Goal: Transaction & Acquisition: Book appointment/travel/reservation

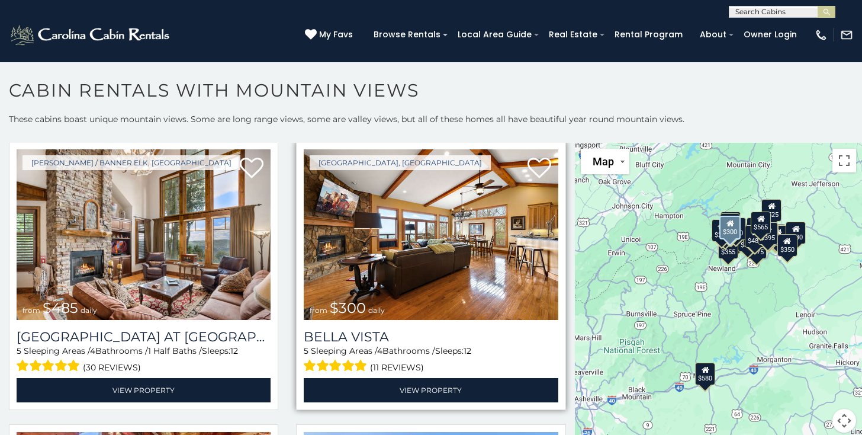
scroll to position [3417, 0]
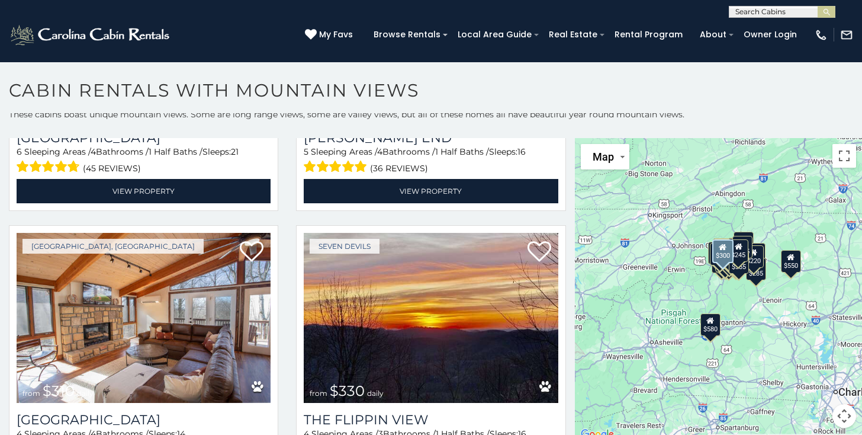
scroll to position [1498, 0]
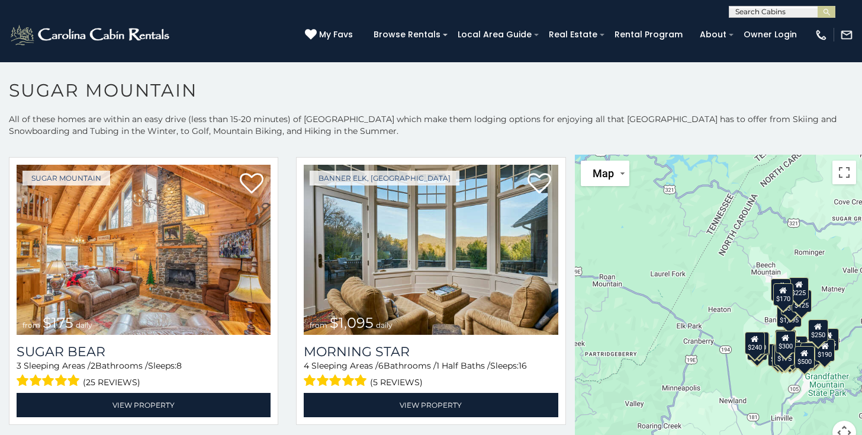
scroll to position [1715, 0]
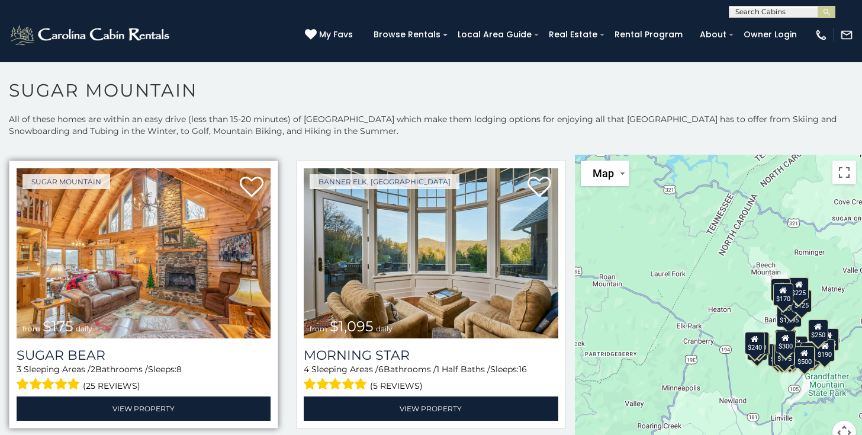
click at [156, 255] on img at bounding box center [144, 253] width 254 height 171
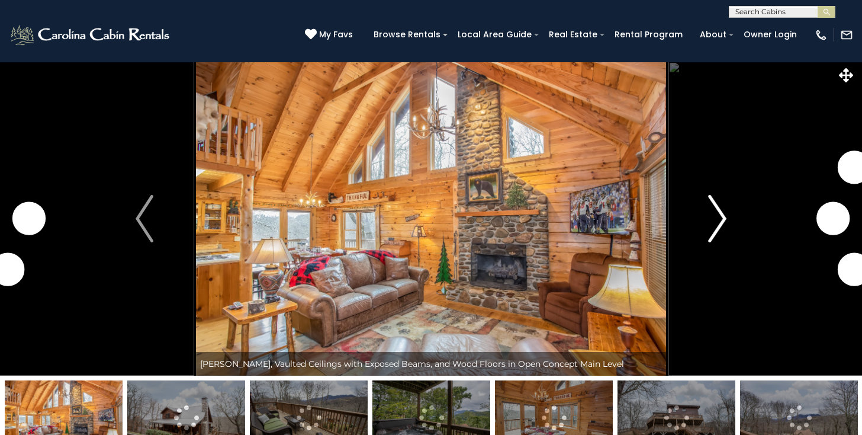
click at [725, 237] on img "Next" at bounding box center [718, 218] width 18 height 47
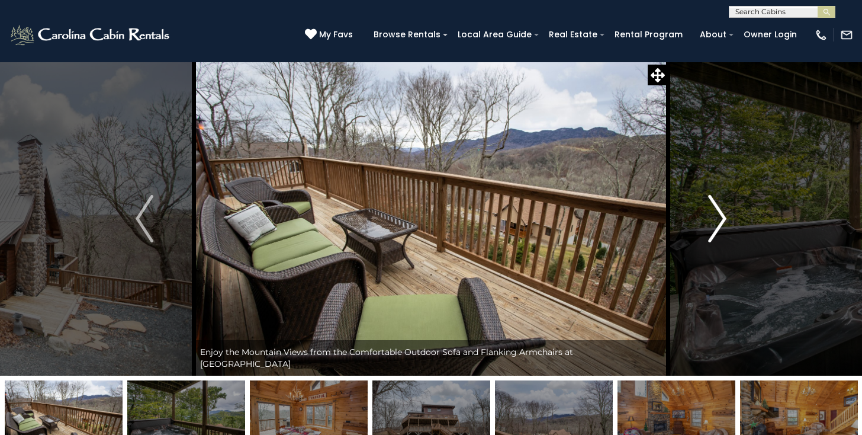
click at [721, 227] on img "Next" at bounding box center [718, 218] width 18 height 47
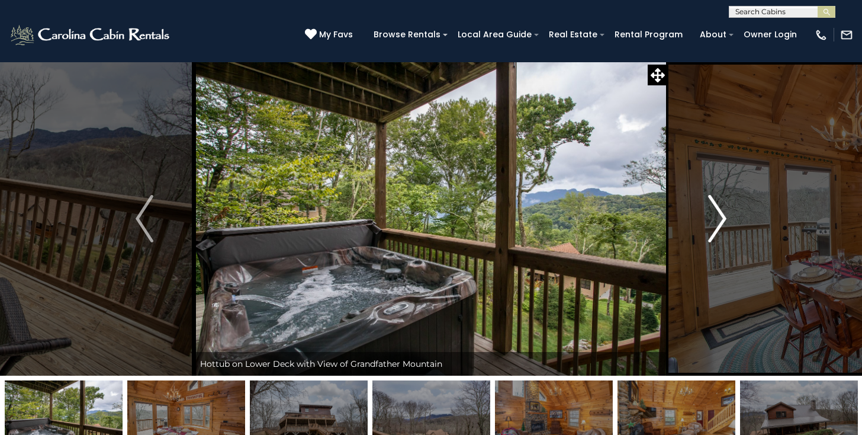
click at [720, 230] on img "Next" at bounding box center [718, 218] width 18 height 47
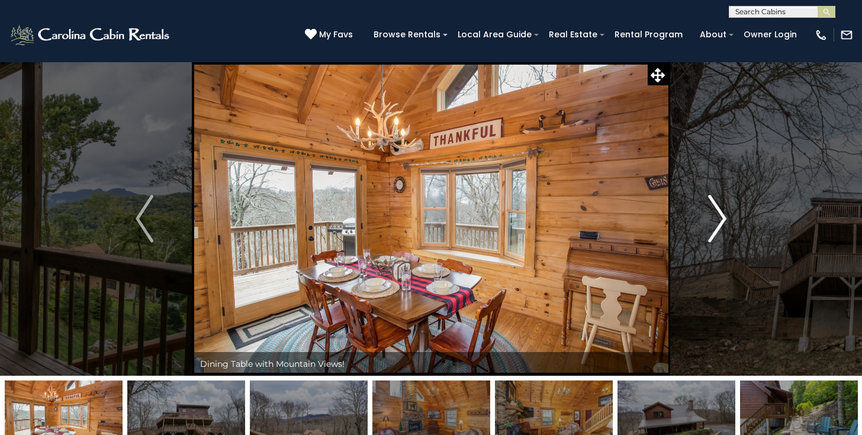
click at [722, 225] on img "Next" at bounding box center [718, 218] width 18 height 47
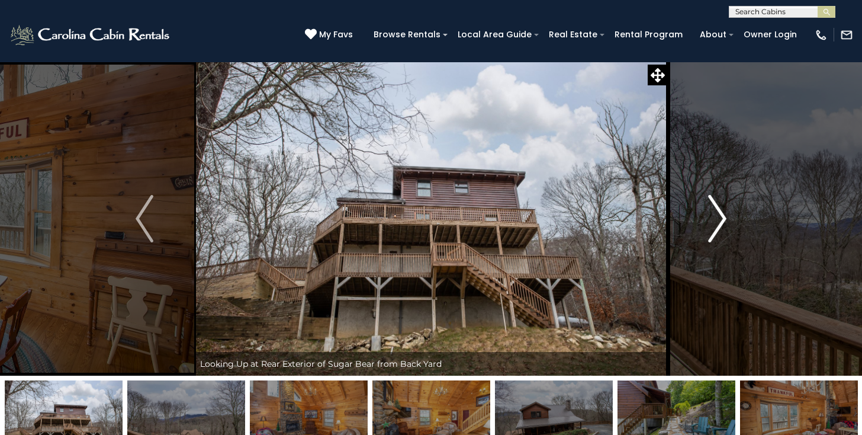
click at [725, 221] on img "Next" at bounding box center [718, 218] width 18 height 47
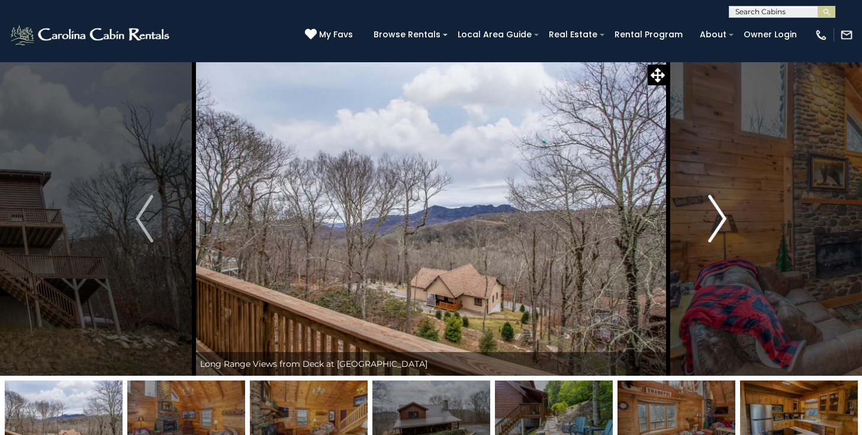
click at [723, 221] on img "Next" at bounding box center [718, 218] width 18 height 47
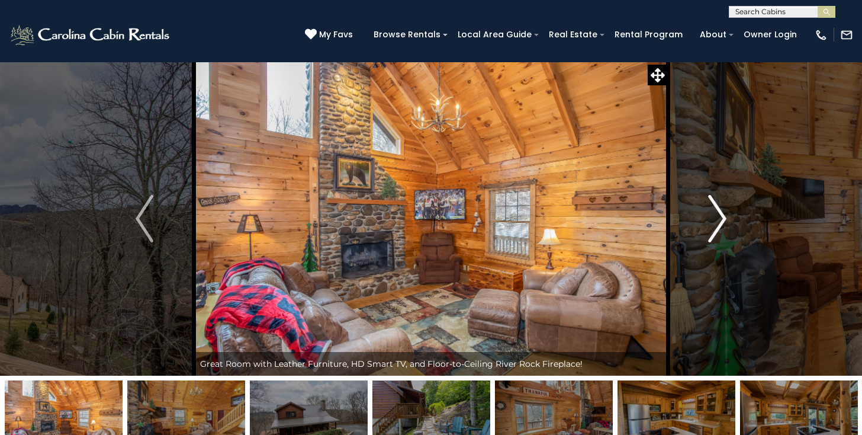
click at [720, 224] on img "Next" at bounding box center [718, 218] width 18 height 47
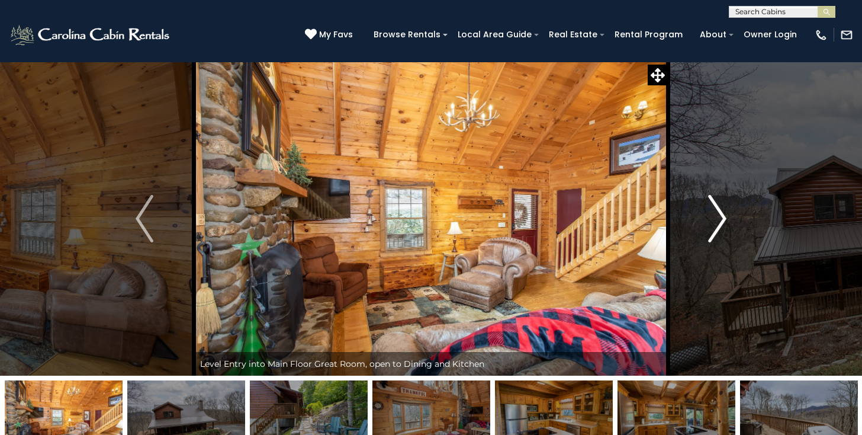
click at [720, 223] on img "Next" at bounding box center [718, 218] width 18 height 47
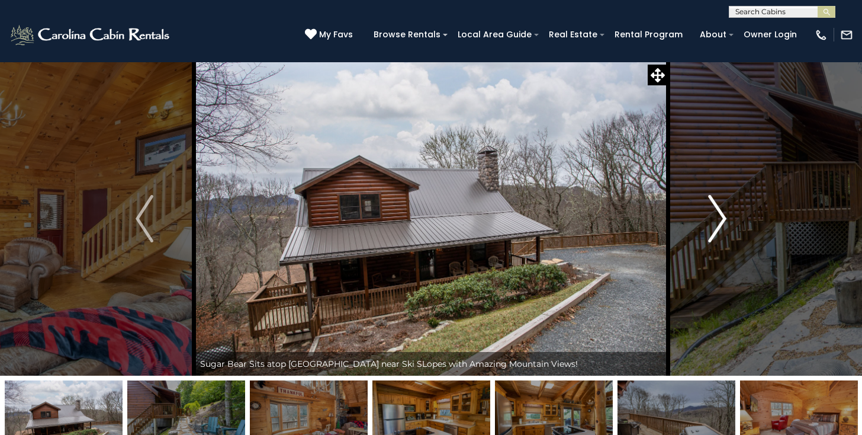
click at [718, 223] on img "Next" at bounding box center [718, 218] width 18 height 47
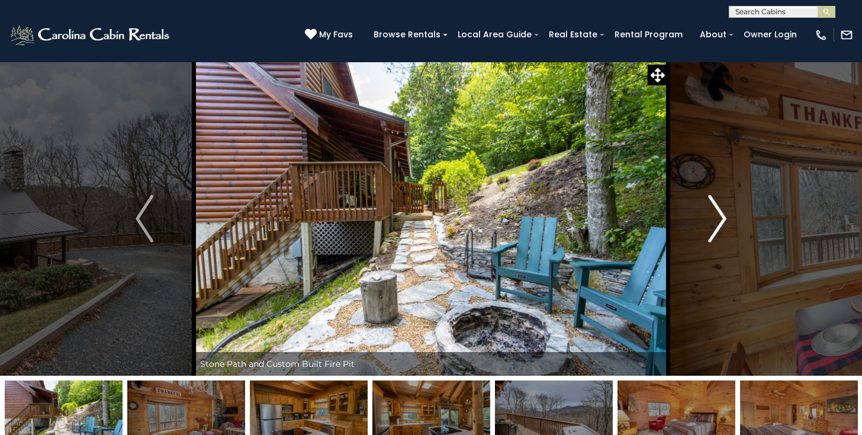
click at [717, 220] on img "Next" at bounding box center [718, 218] width 18 height 47
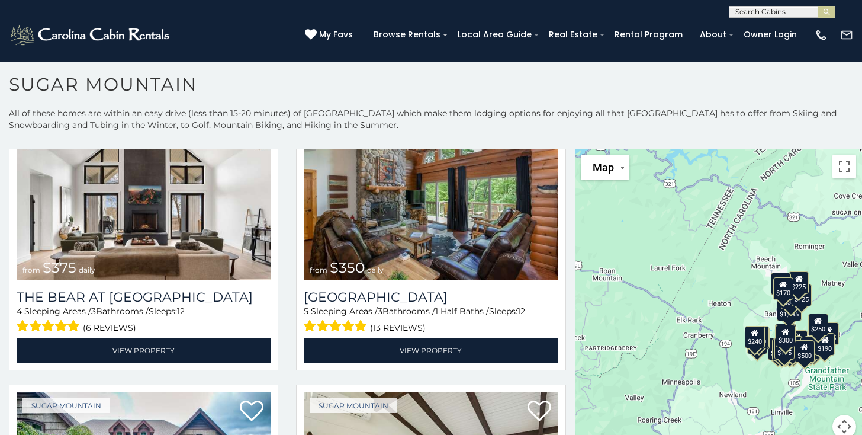
scroll to position [38, 0]
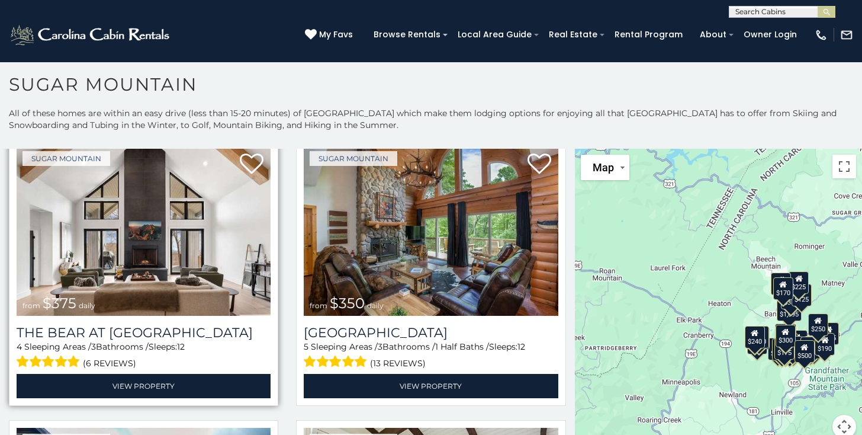
click at [137, 242] on img at bounding box center [144, 230] width 254 height 171
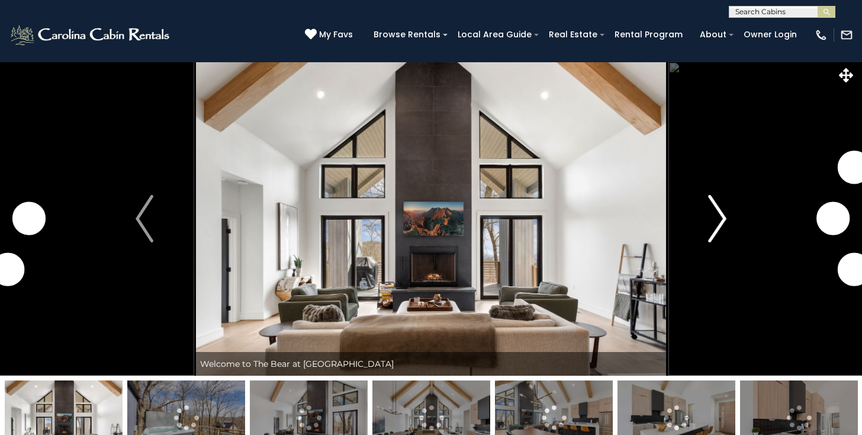
click at [725, 227] on img "Next" at bounding box center [718, 218] width 18 height 47
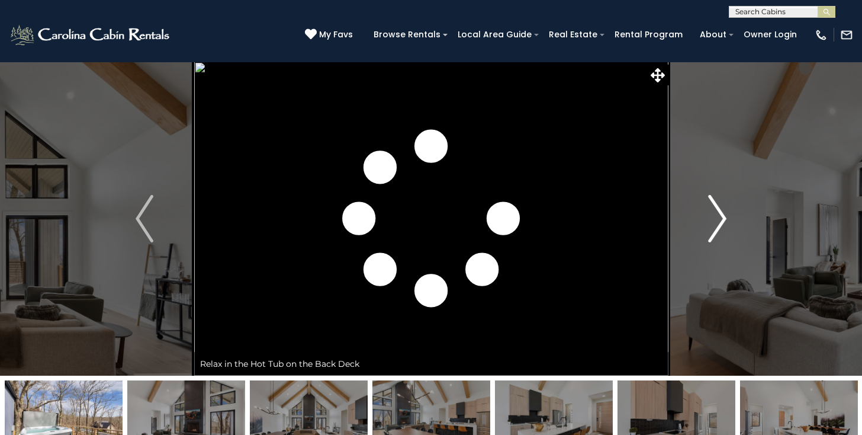
click at [716, 237] on img "Next" at bounding box center [718, 218] width 18 height 47
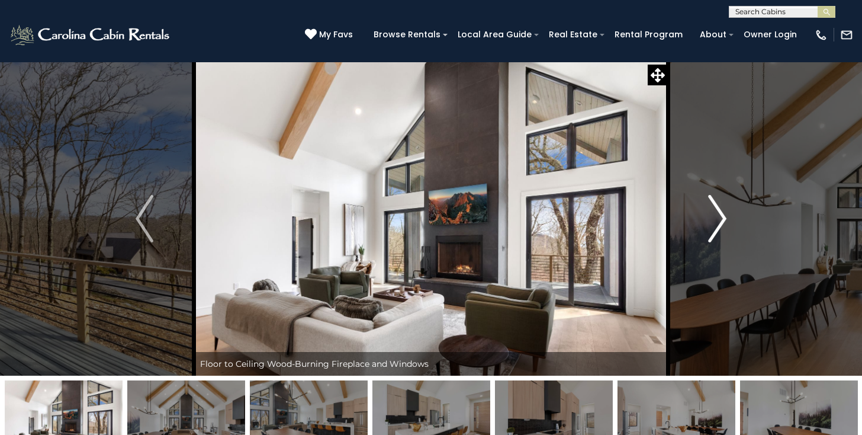
click at [723, 233] on img "Next" at bounding box center [718, 218] width 18 height 47
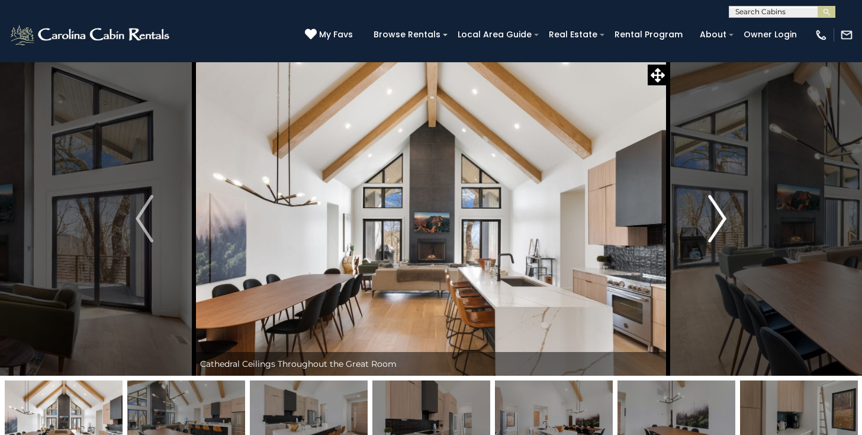
click at [717, 232] on img "Next" at bounding box center [718, 218] width 18 height 47
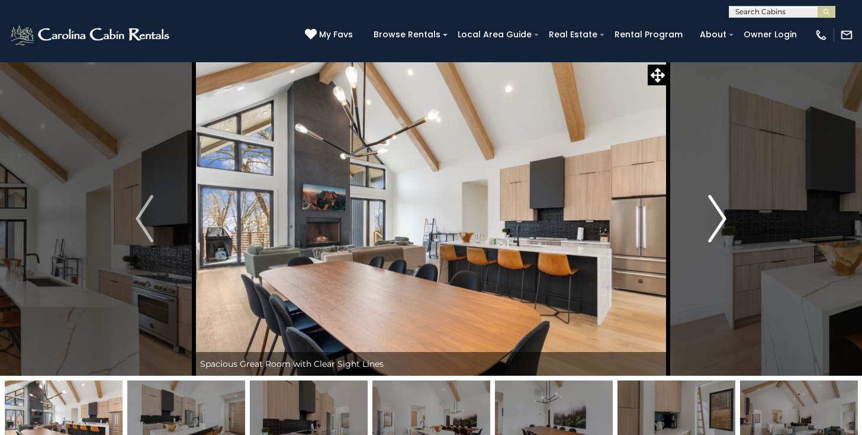
click at [719, 232] on img "Next" at bounding box center [718, 218] width 18 height 47
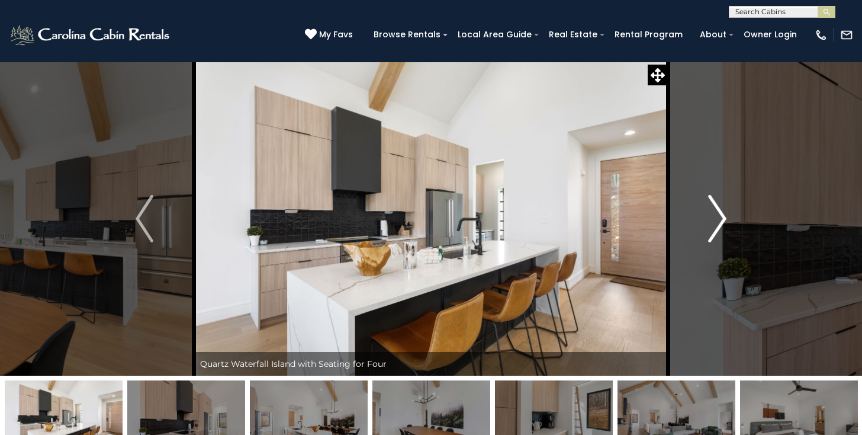
click at [717, 232] on img "Next" at bounding box center [718, 218] width 18 height 47
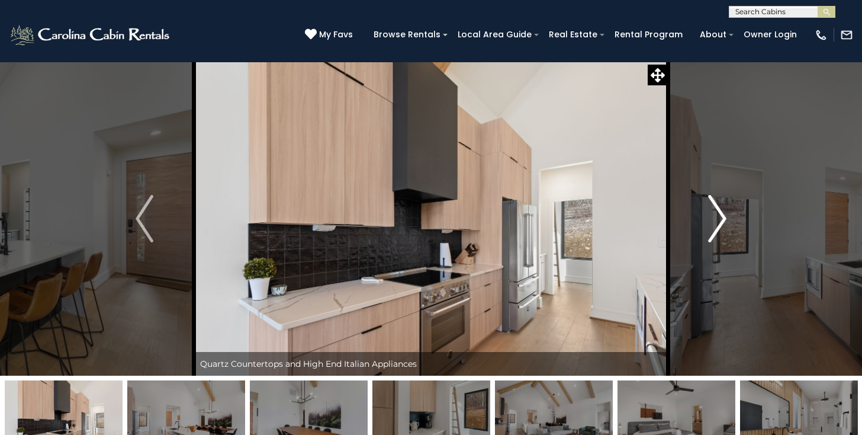
click at [718, 232] on img "Next" at bounding box center [718, 218] width 18 height 47
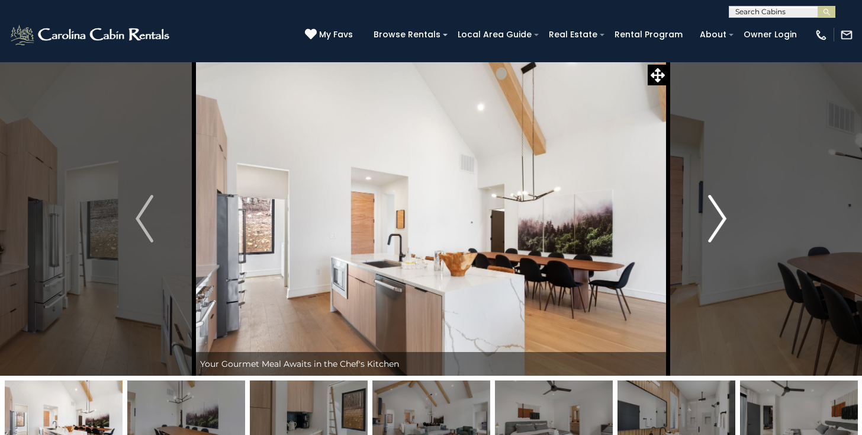
click at [723, 229] on img "Next" at bounding box center [718, 218] width 18 height 47
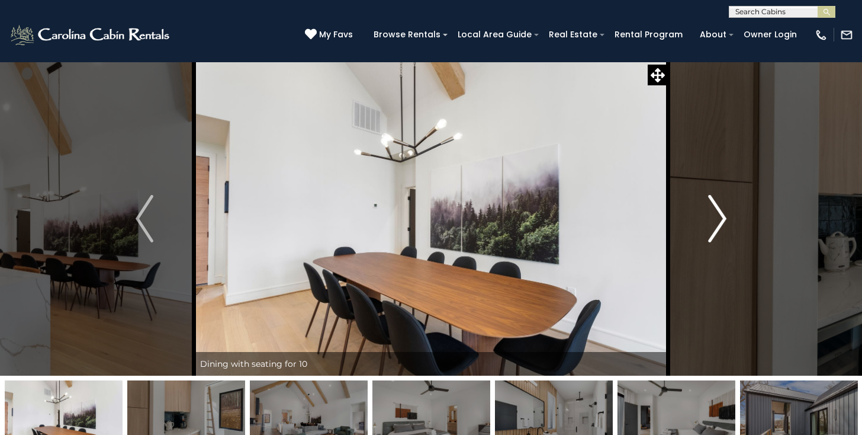
click at [718, 229] on img "Next" at bounding box center [718, 218] width 18 height 47
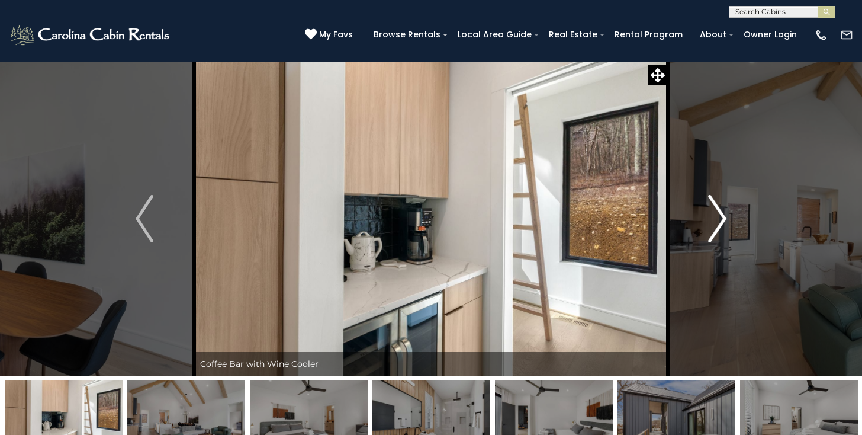
click at [716, 233] on img "Next" at bounding box center [718, 218] width 18 height 47
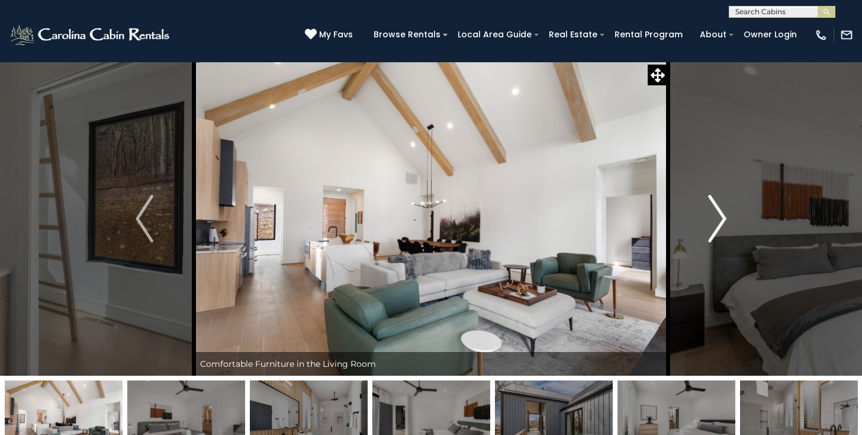
click at [718, 234] on img "Next" at bounding box center [718, 218] width 18 height 47
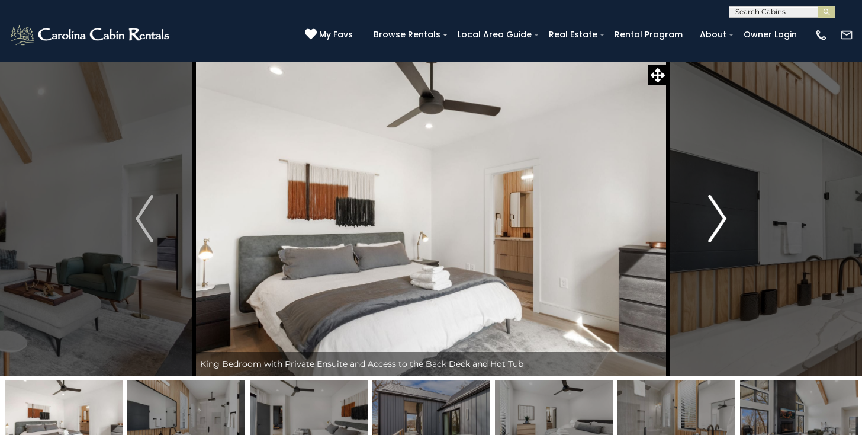
click at [719, 235] on img "Next" at bounding box center [718, 218] width 18 height 47
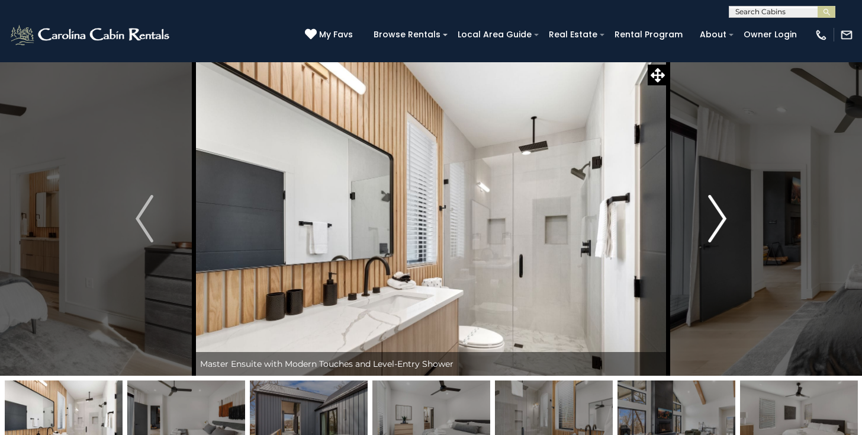
click at [713, 232] on img "Next" at bounding box center [718, 218] width 18 height 47
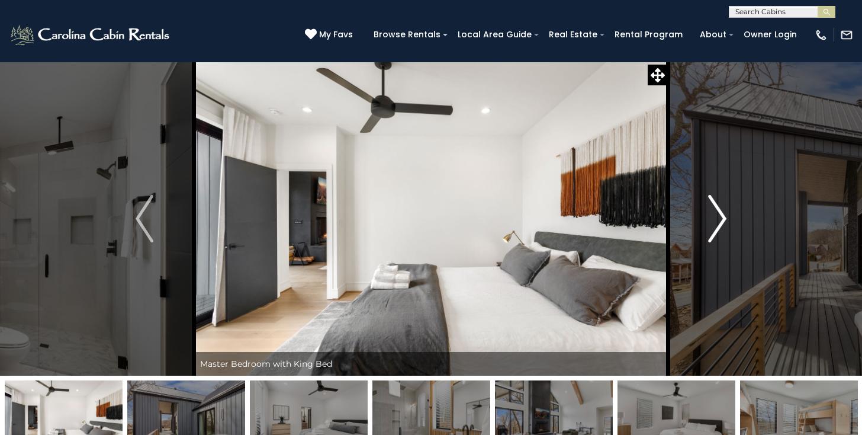
click at [710, 234] on img "Next" at bounding box center [718, 218] width 18 height 47
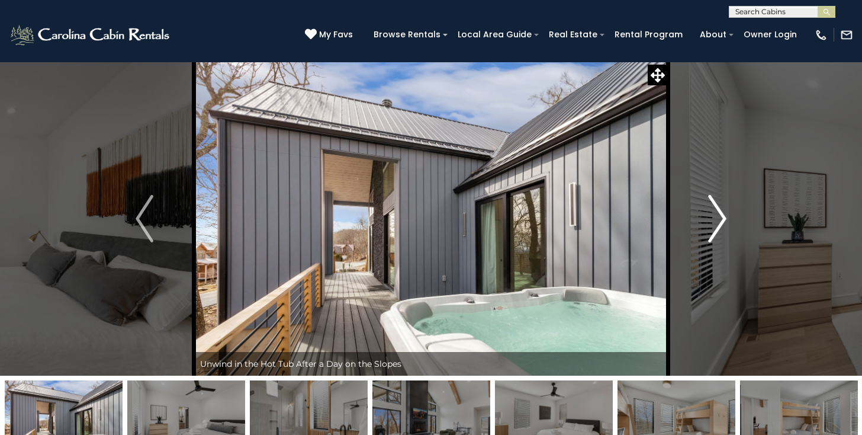
click at [717, 235] on img "Next" at bounding box center [718, 218] width 18 height 47
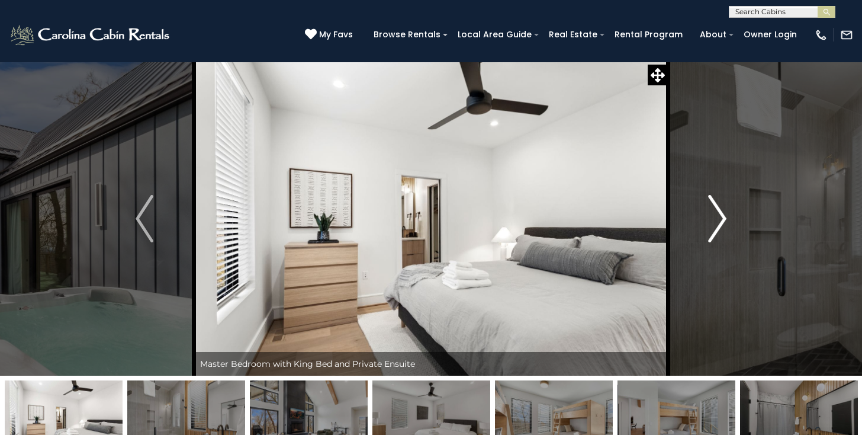
click at [715, 235] on img "Next" at bounding box center [718, 218] width 18 height 47
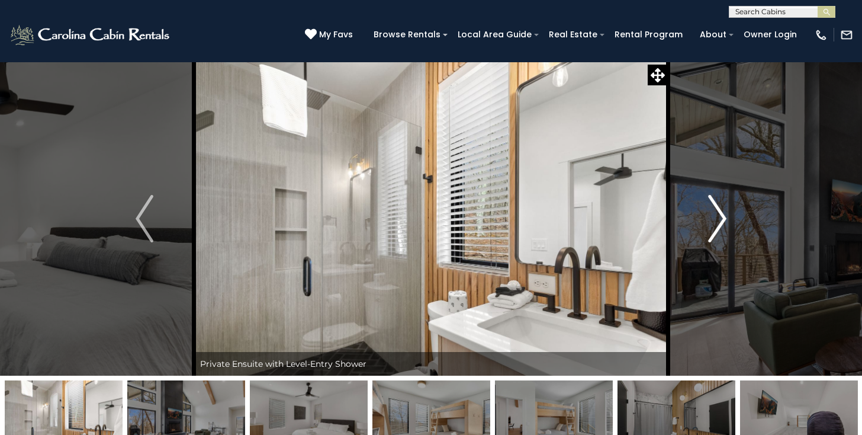
click at [720, 231] on img "Next" at bounding box center [718, 218] width 18 height 47
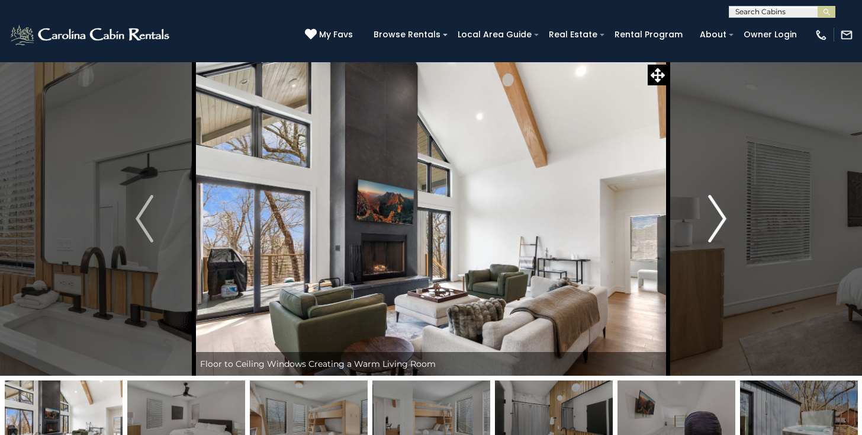
click at [717, 232] on img "Next" at bounding box center [718, 218] width 18 height 47
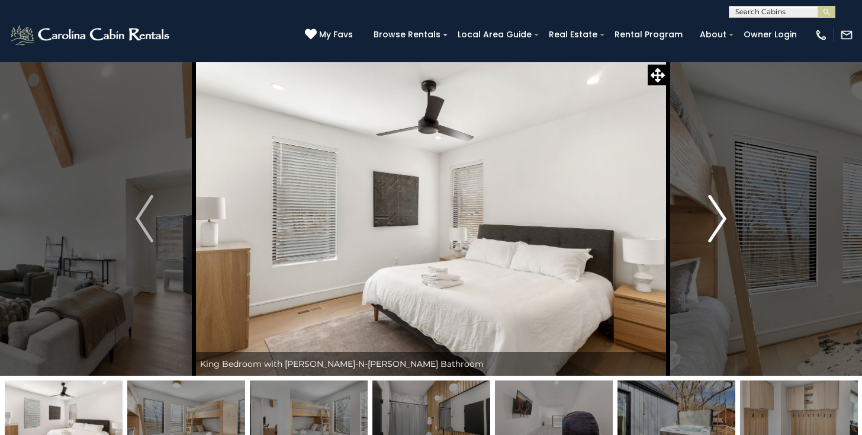
click at [715, 236] on img "Next" at bounding box center [718, 218] width 18 height 47
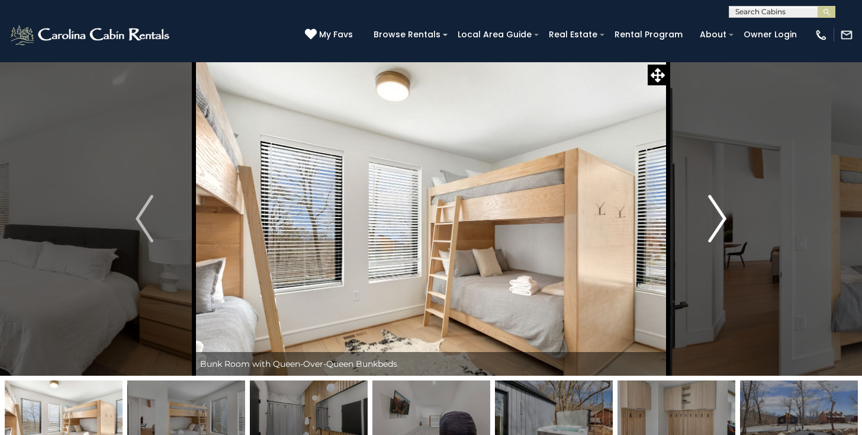
click at [719, 236] on img "Next" at bounding box center [718, 218] width 18 height 47
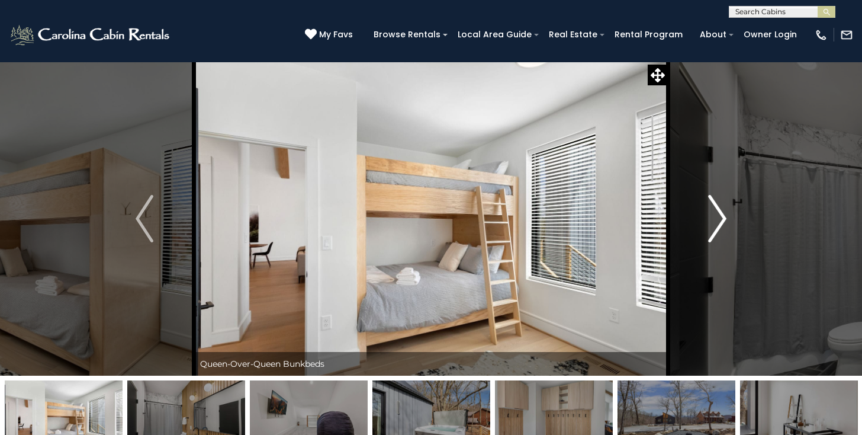
click at [718, 235] on img "Next" at bounding box center [718, 218] width 18 height 47
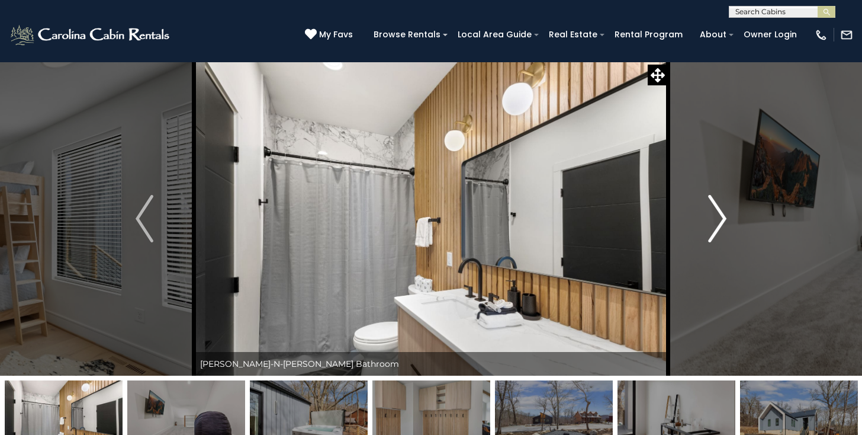
click at [715, 239] on img "Next" at bounding box center [718, 218] width 18 height 47
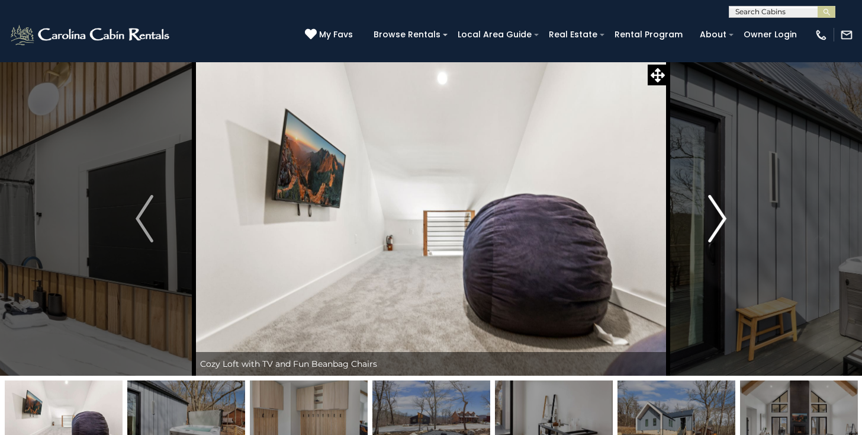
click at [715, 243] on button "Next" at bounding box center [717, 219] width 99 height 314
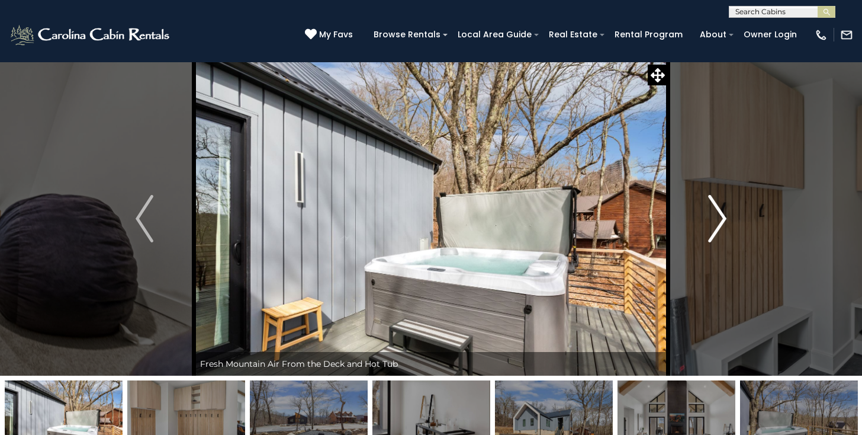
click at [717, 235] on img "Next" at bounding box center [718, 218] width 18 height 47
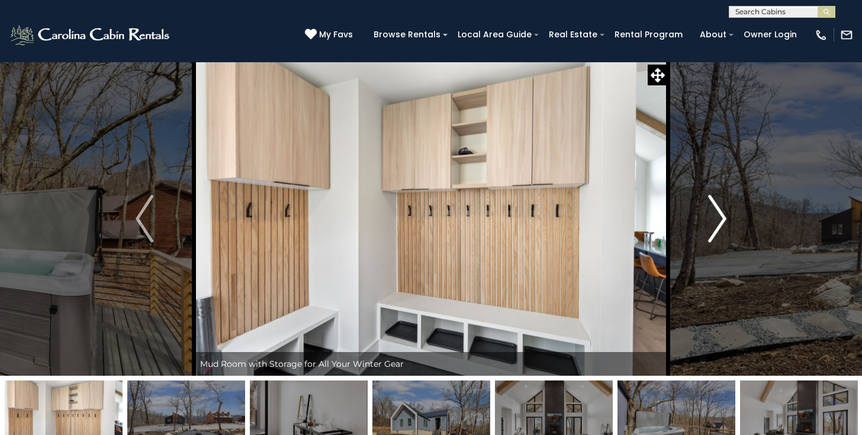
click at [718, 236] on img "Next" at bounding box center [718, 218] width 18 height 47
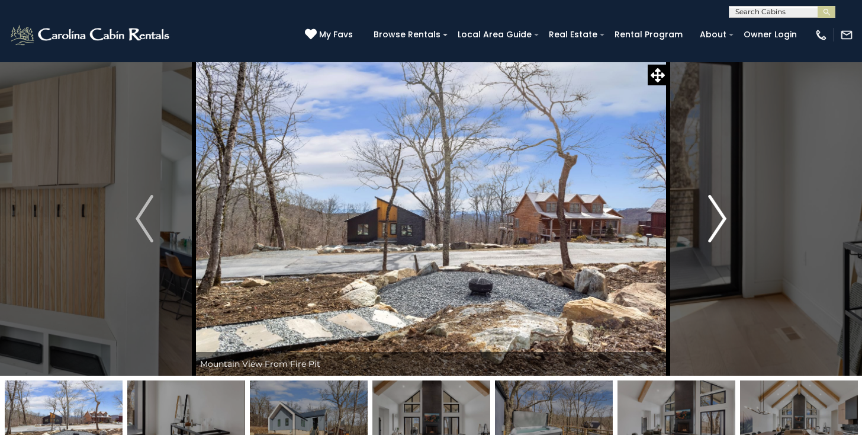
click at [715, 236] on img "Next" at bounding box center [718, 218] width 18 height 47
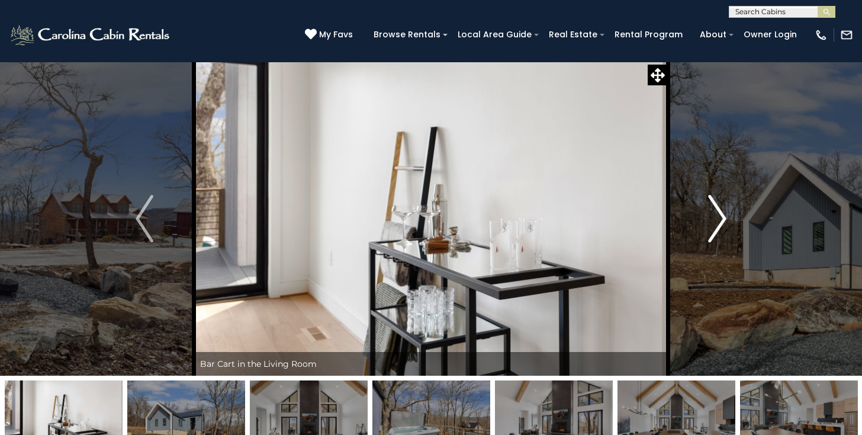
click at [721, 236] on img "Next" at bounding box center [718, 218] width 18 height 47
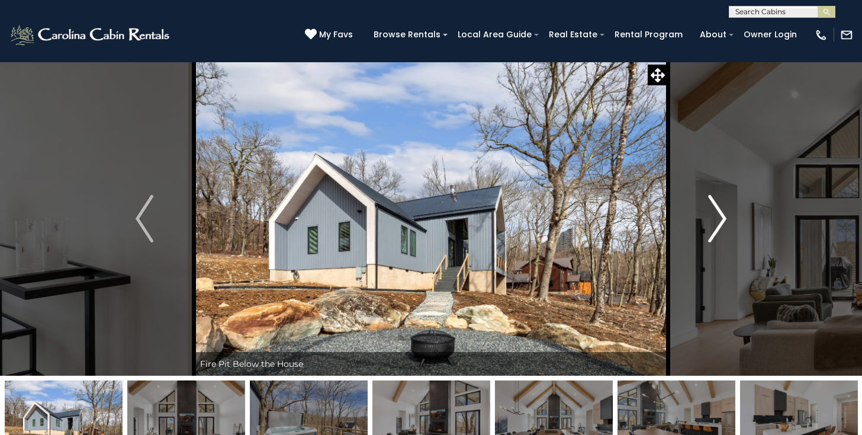
click at [711, 240] on img "Next" at bounding box center [718, 218] width 18 height 47
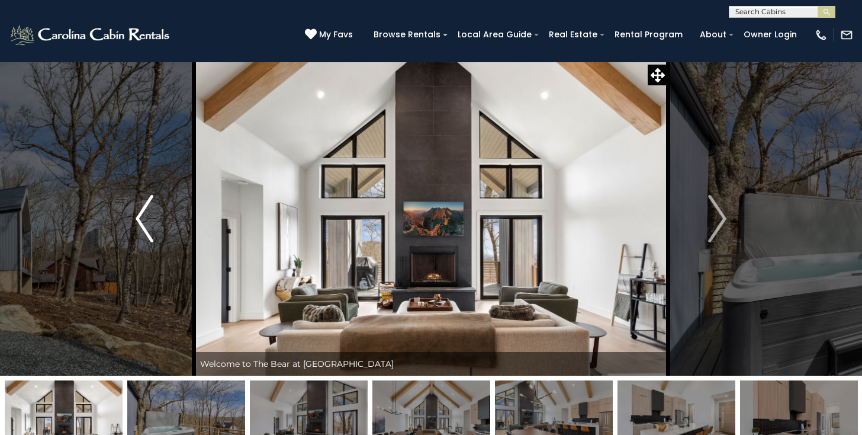
click at [128, 217] on button "Previous" at bounding box center [144, 219] width 99 height 314
